Goal: Information Seeking & Learning: Learn about a topic

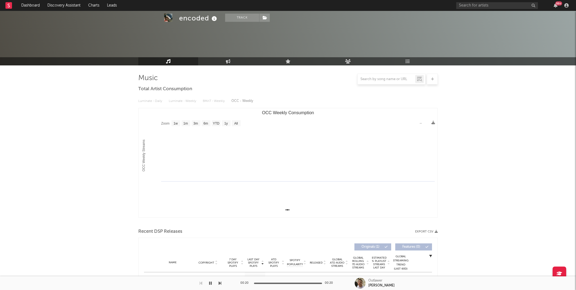
select select "1w"
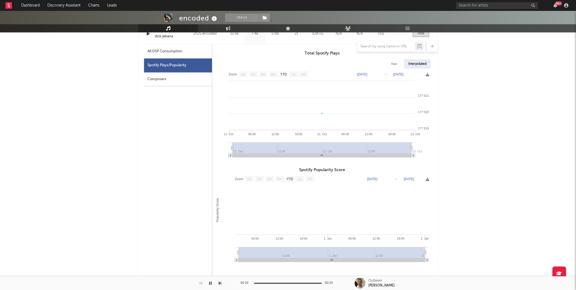
scroll to position [249, 0]
click at [474, 5] on input "text" at bounding box center [497, 5] width 82 height 7
type input "rambo goyar"
click at [507, 20] on div at bounding box center [506, 21] width 60 height 3
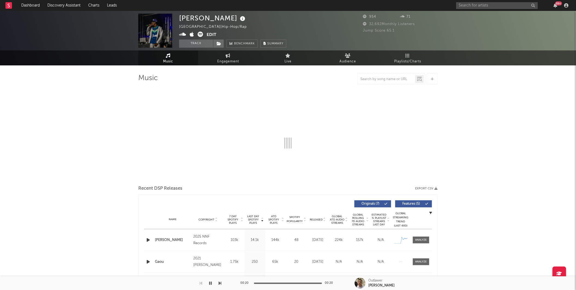
select select "1w"
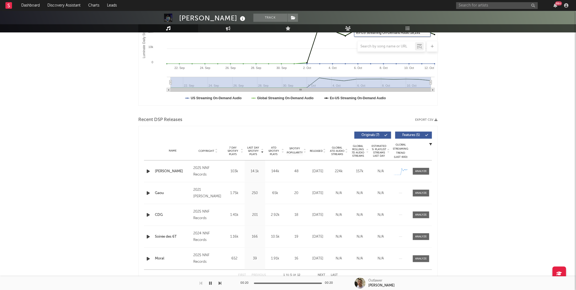
scroll to position [112, 0]
click at [420, 172] on div at bounding box center [422, 171] width 12 height 4
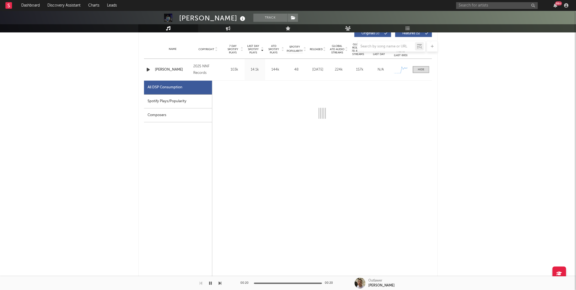
select select "1w"
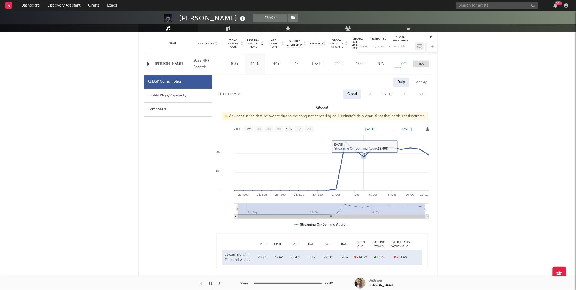
scroll to position [220, 0]
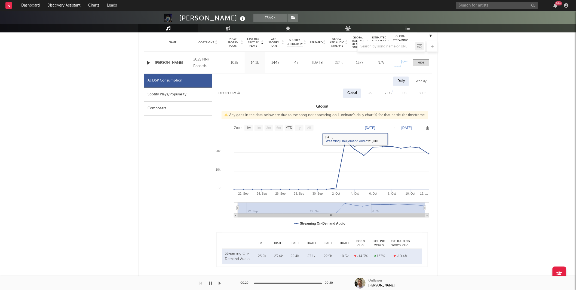
click at [185, 96] on div "Spotify Plays/Popularity" at bounding box center [178, 95] width 68 height 14
select select "1w"
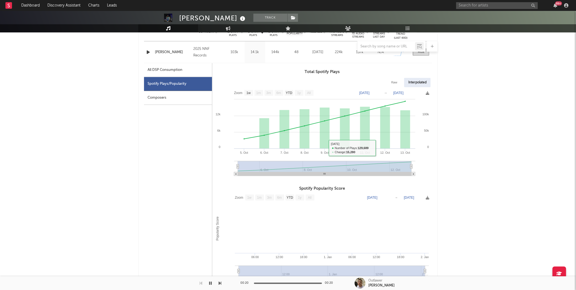
scroll to position [207, 0]
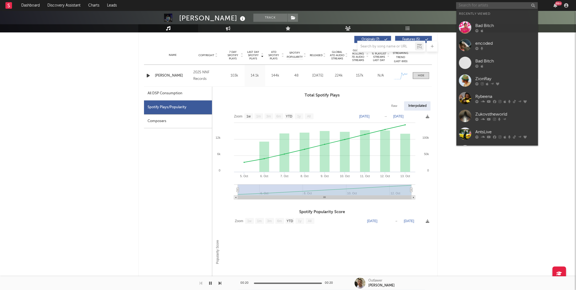
click at [472, 6] on input "text" at bounding box center [497, 5] width 82 height 7
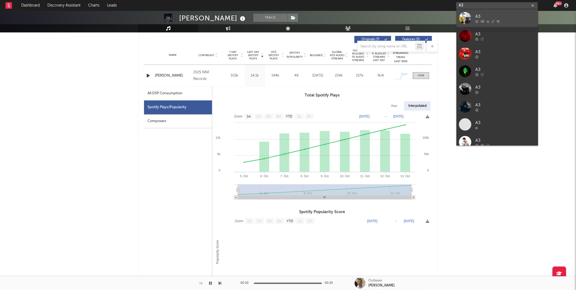
type input "A3"
click at [487, 16] on div "A3" at bounding box center [506, 16] width 60 height 7
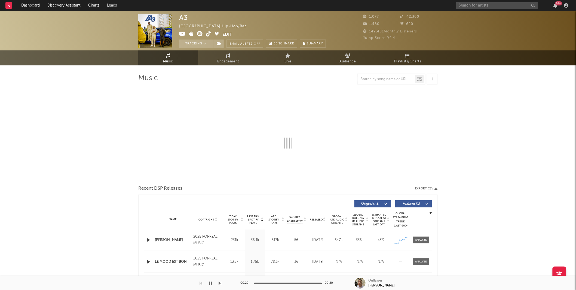
select select "1w"
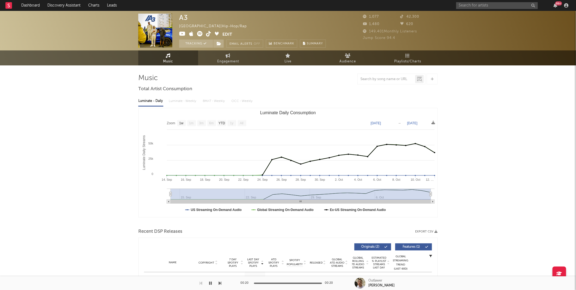
scroll to position [96, 0]
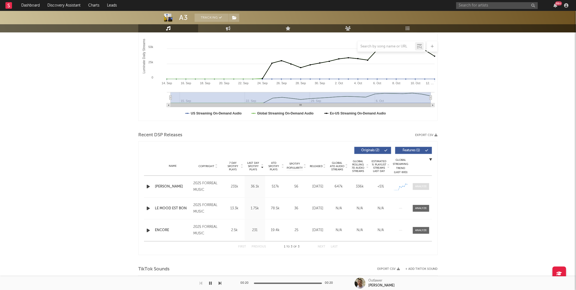
click at [424, 184] on div at bounding box center [422, 186] width 12 height 4
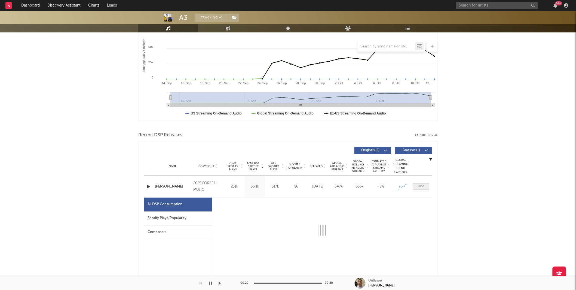
select select "1w"
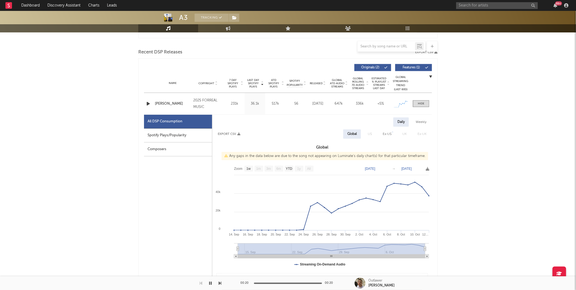
scroll to position [180, 0]
click at [178, 130] on div "Spotify Plays/Popularity" at bounding box center [178, 135] width 68 height 14
select select "1w"
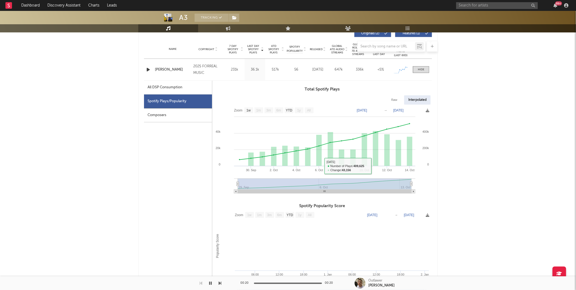
scroll to position [213, 0]
click at [494, 148] on div "A3 Tracking [GEOGRAPHIC_DATA] | Hip-Hop/Rap Edit Tracking Email Alerts Off Benc…" at bounding box center [288, 209] width 576 height 824
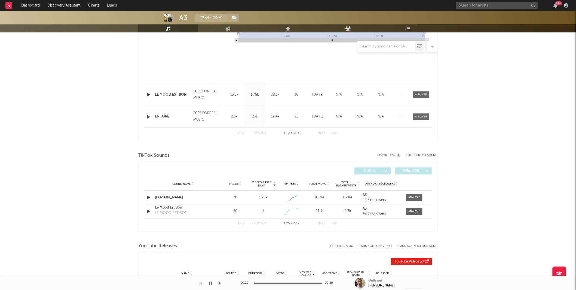
scroll to position [469, 0]
click at [416, 197] on div at bounding box center [415, 197] width 12 height 4
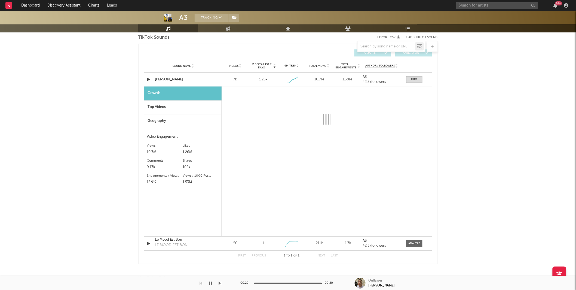
select select "1w"
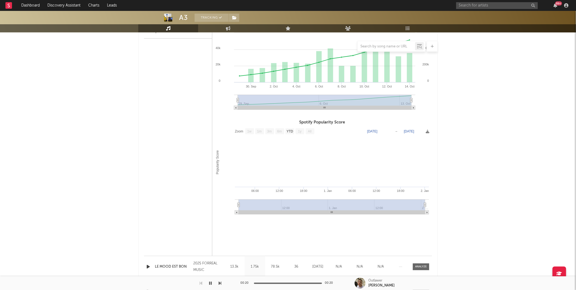
scroll to position [295, 0]
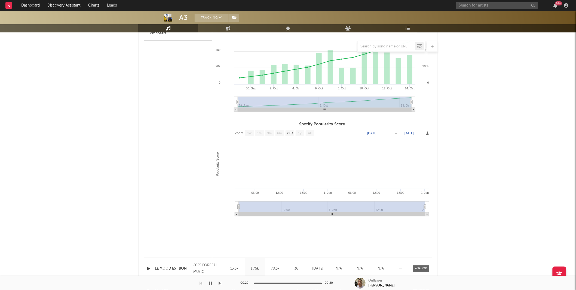
drag, startPoint x: 238, startPoint y: 103, endPoint x: 226, endPoint y: 105, distance: 12.1
click at [226, 105] on icon "Created with Highcharts 10.3.3 30. [DATE]. [DATE]. [DATE]. [DATE]. Oct [DATE]. …" at bounding box center [321, 69] width 219 height 93
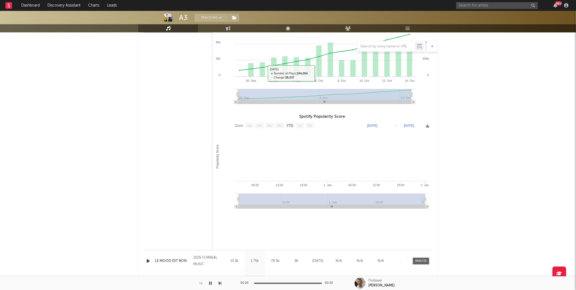
scroll to position [590, 0]
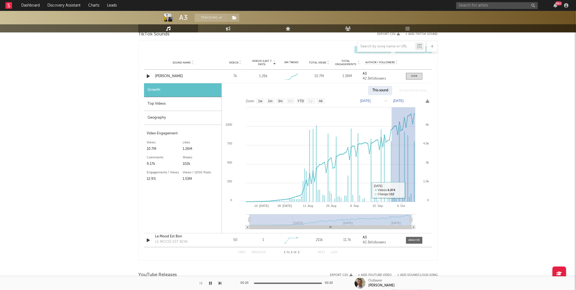
drag, startPoint x: 392, startPoint y: 192, endPoint x: 439, endPoint y: 185, distance: 47.2
type input "[DATE]"
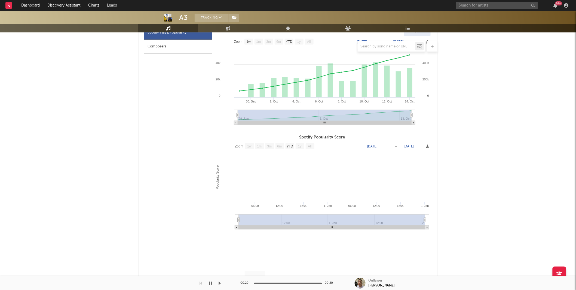
scroll to position [277, 0]
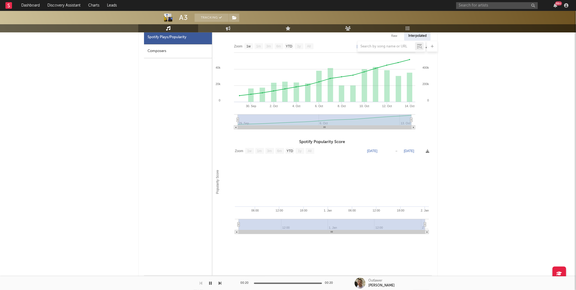
click at [157, 83] on div "All DSP Consumption Spotify Plays/Popularity Composers" at bounding box center [178, 146] width 68 height 259
click at [75, 8] on link "Discovery Assistant" at bounding box center [64, 5] width 41 height 11
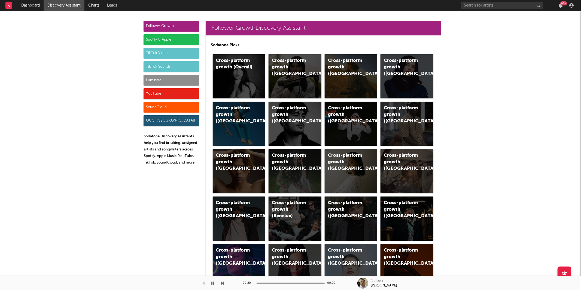
click at [177, 81] on div "Luminate" at bounding box center [171, 80] width 56 height 11
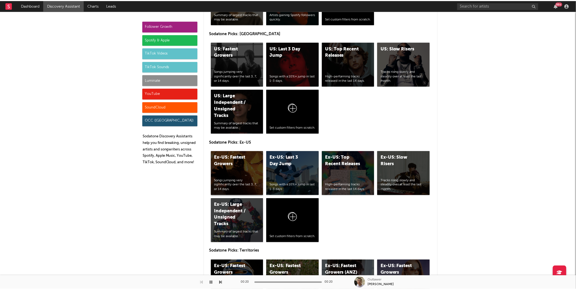
scroll to position [2542, 0]
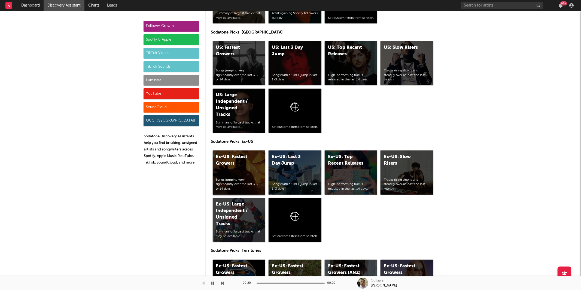
click at [245, 165] on div "Ex-US: Fastest Growers" at bounding box center [234, 160] width 37 height 13
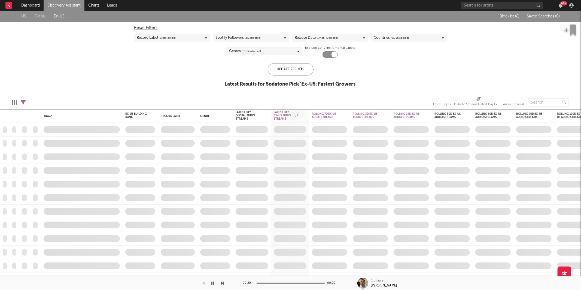
checkbox input "true"
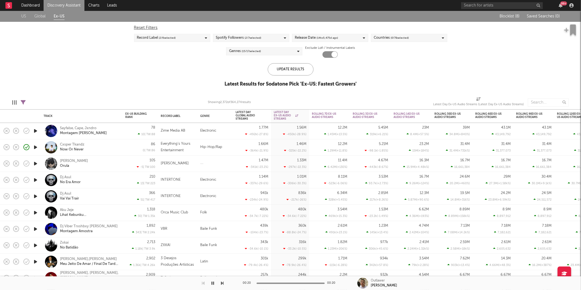
click at [480, 12] on div "US Global Ex-US" at bounding box center [256, 16] width 470 height 11
click at [489, 6] on input "text" at bounding box center [502, 5] width 82 height 7
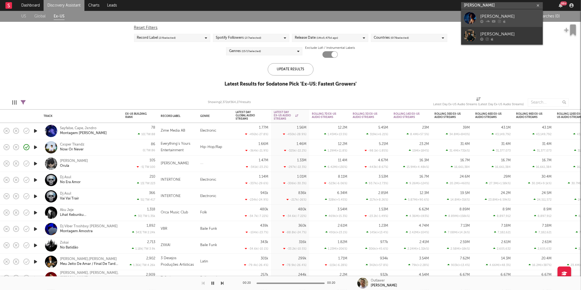
type input "[PERSON_NAME]"
click at [504, 17] on div "[PERSON_NAME]" at bounding box center [510, 16] width 60 height 7
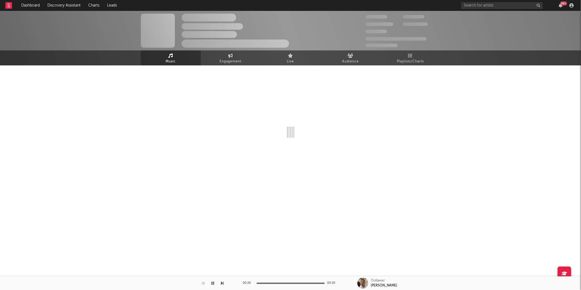
select select "1w"
